Goal: Navigation & Orientation: Go to known website

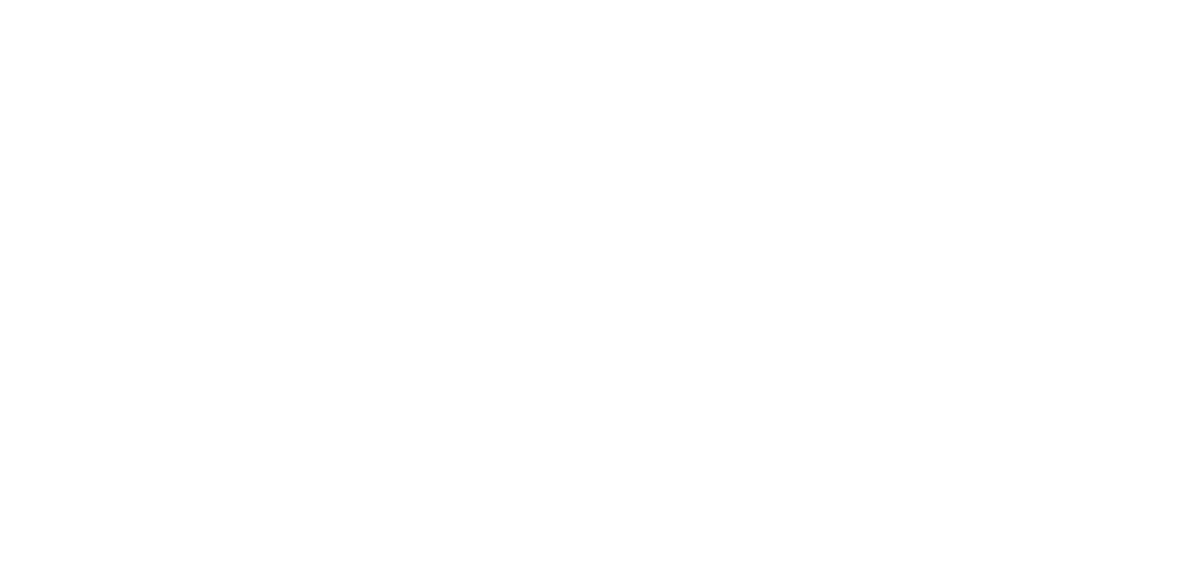
click at [858, 394] on main at bounding box center [590, 285] width 1181 height 571
